Goal: Information Seeking & Learning: Find contact information

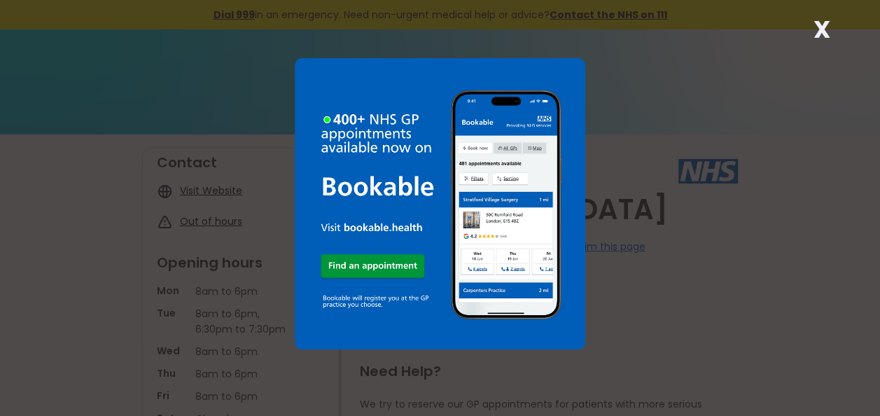
click at [843, 27] on div "X" at bounding box center [440, 208] width 880 height 416
click at [818, 32] on strong "X" at bounding box center [821, 30] width 17 height 34
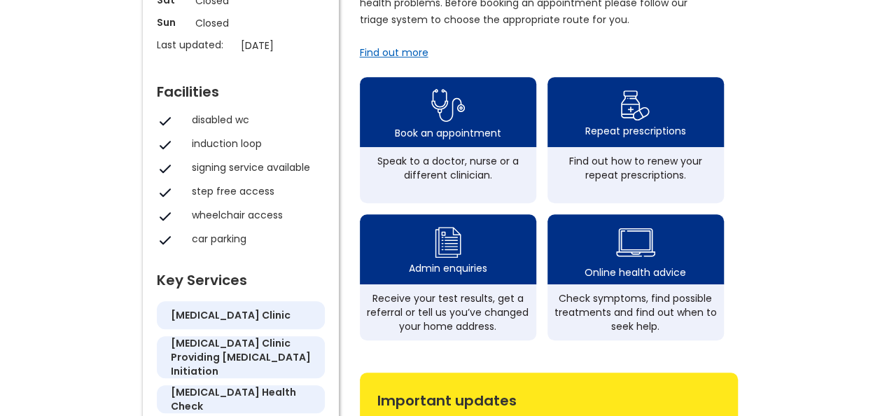
scroll to position [421, 0]
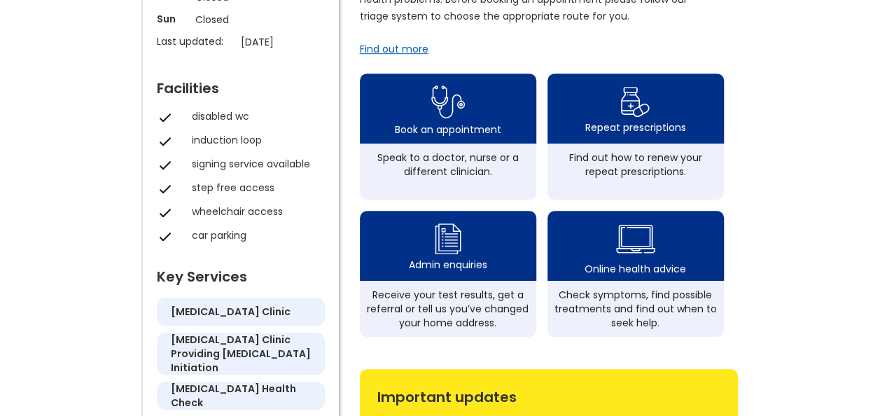
click at [640, 272] on div "Online health advice" at bounding box center [636, 269] width 102 height 14
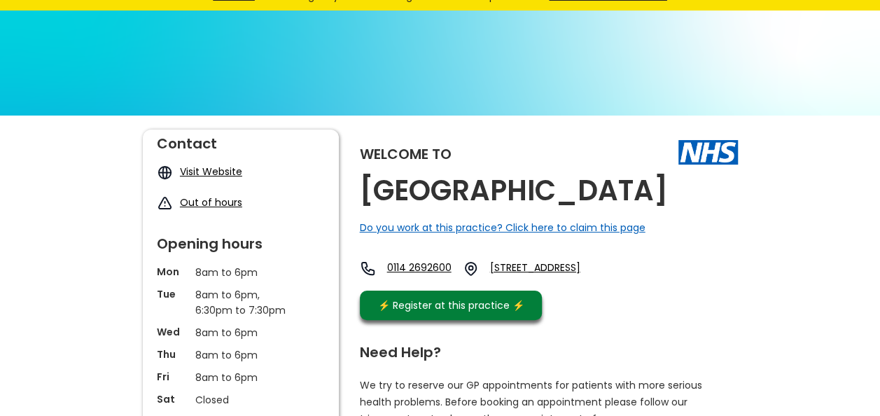
scroll to position [11, 0]
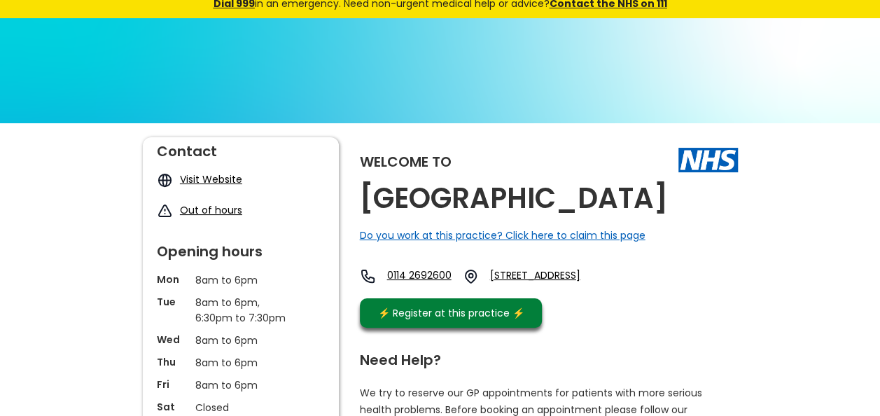
click at [215, 177] on link "Visit Website" at bounding box center [211, 179] width 62 height 14
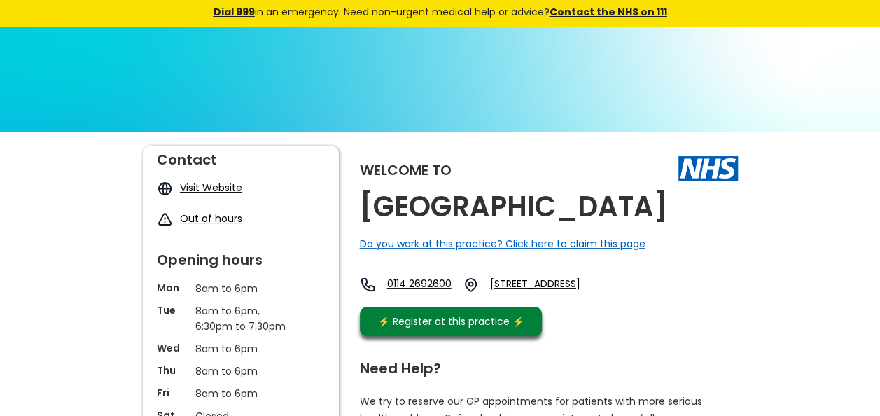
scroll to position [0, 0]
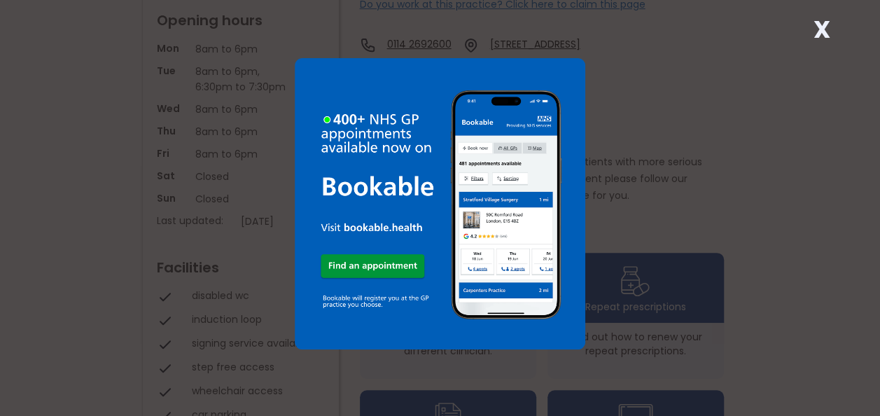
scroll to position [242, 0]
click at [822, 27] on strong "X" at bounding box center [821, 30] width 17 height 34
